Goal: Task Accomplishment & Management: Complete application form

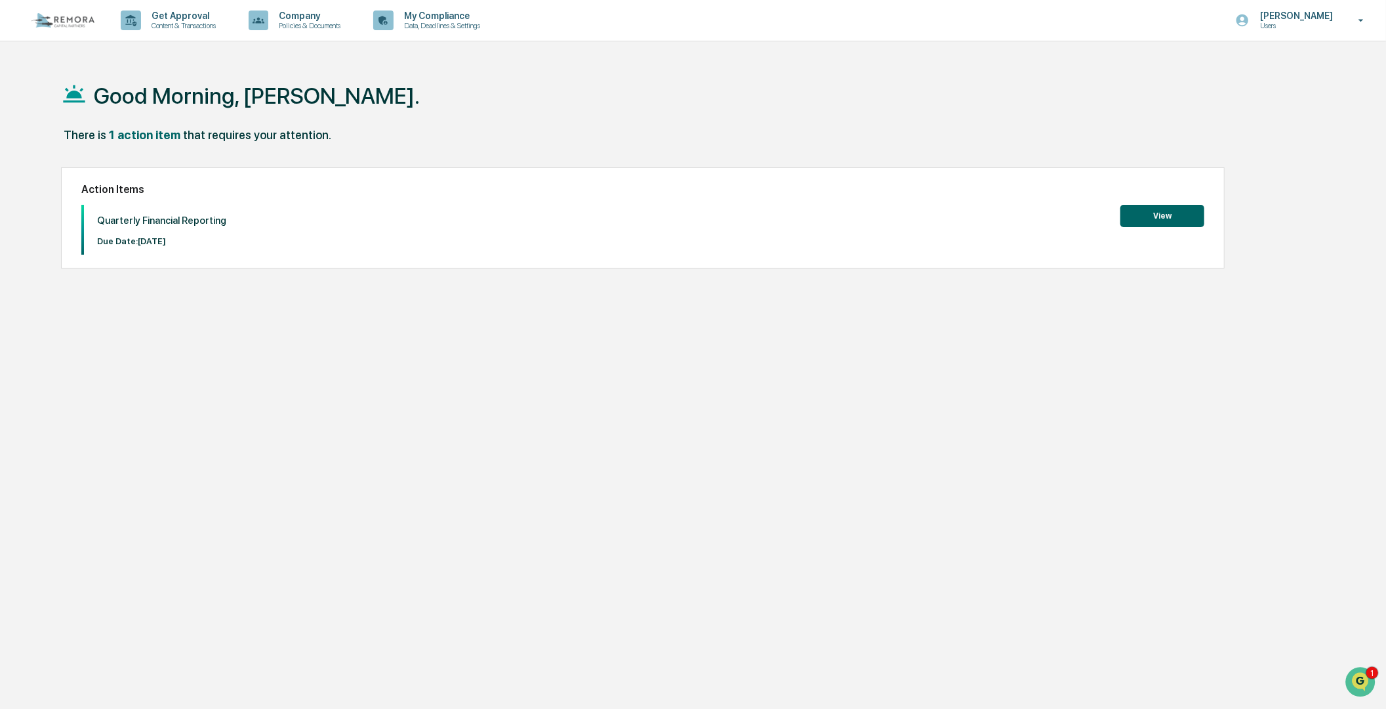
click at [1137, 220] on button "View" at bounding box center [1162, 216] width 84 height 22
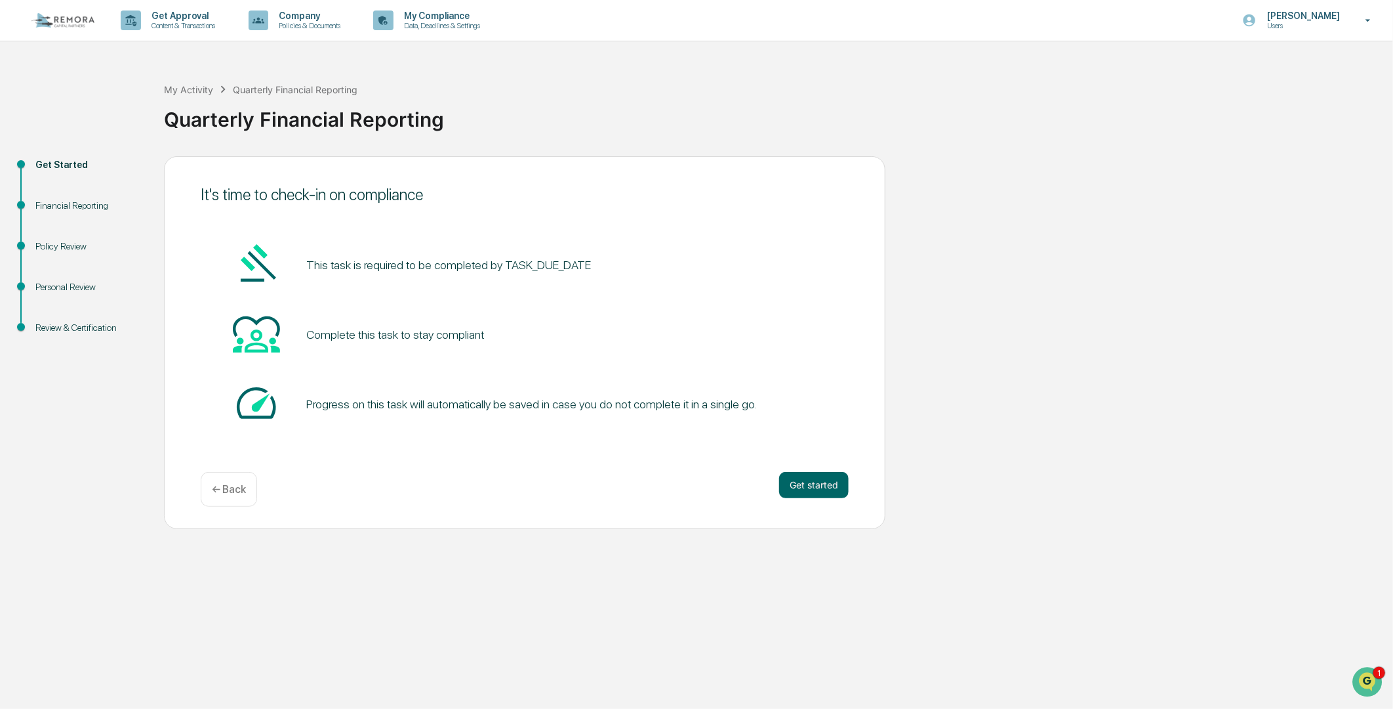
click at [478, 304] on div "This task is required to be completed by TASK_DUE_DATE Complete this task to st…" at bounding box center [525, 334] width 648 height 189
click at [1358, 25] on icon at bounding box center [1368, 20] width 23 height 12
click at [808, 487] on div at bounding box center [696, 354] width 1393 height 709
click at [953, 330] on div "Get Started Financial Reporting Policy Review Personal Review Review & Certific…" at bounding box center [697, 342] width 1380 height 373
click at [814, 478] on button "Get started" at bounding box center [814, 485] width 70 height 26
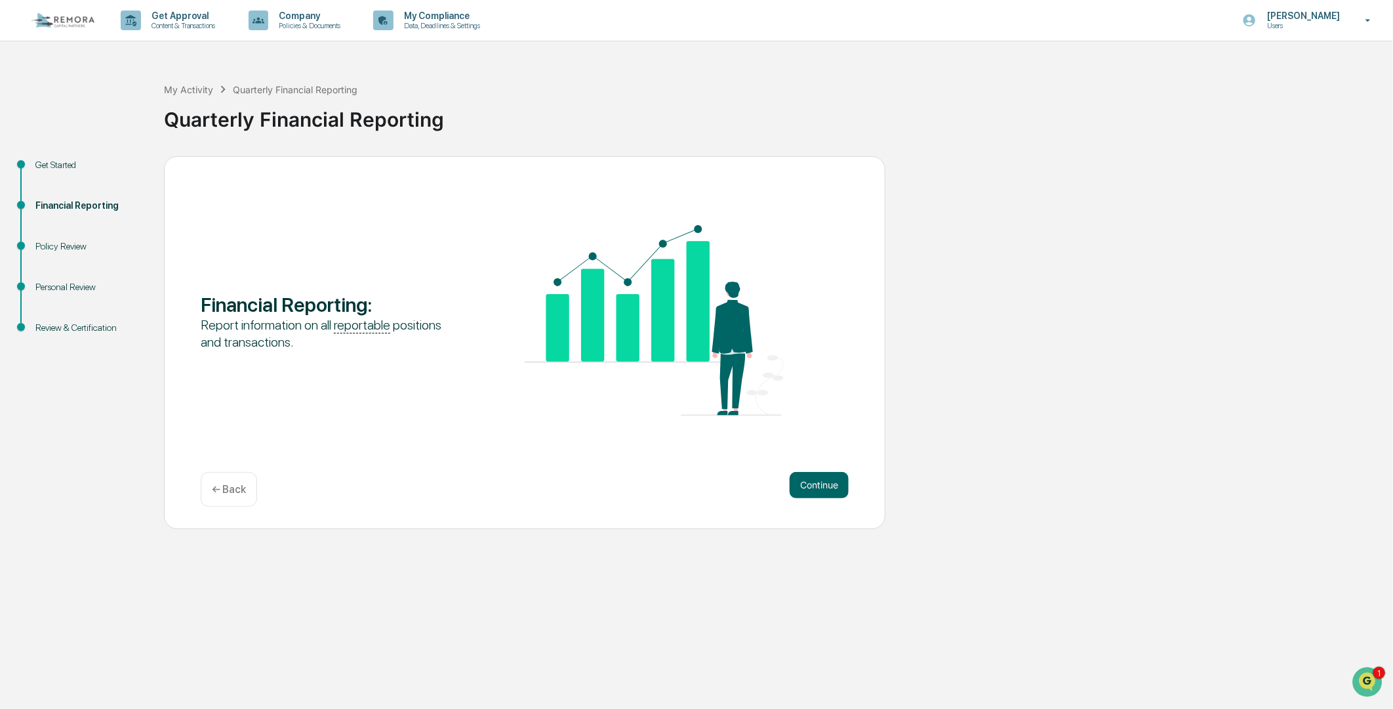
click at [813, 479] on button "Continue" at bounding box center [819, 485] width 59 height 26
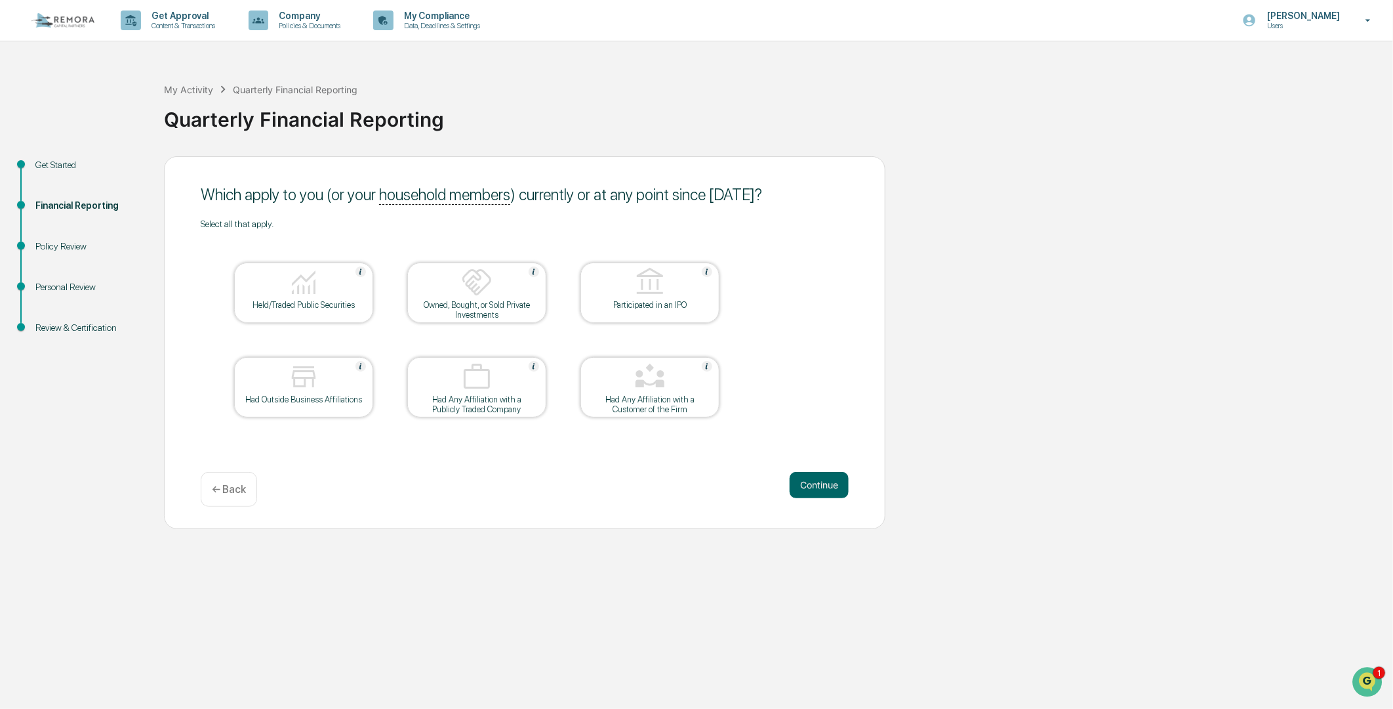
click at [338, 285] on div at bounding box center [303, 282] width 131 height 33
click at [300, 280] on img at bounding box center [303, 281] width 31 height 31
click at [515, 286] on div at bounding box center [476, 282] width 131 height 33
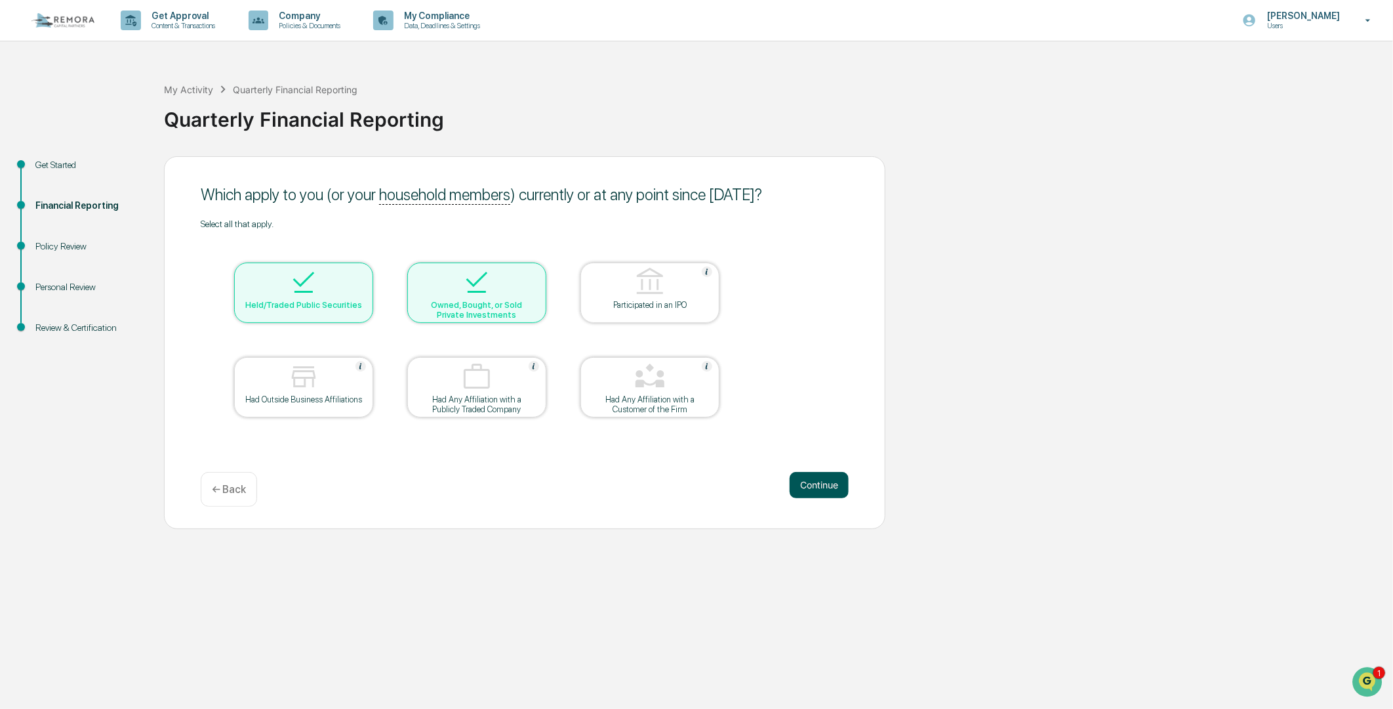
click at [812, 479] on button "Continue" at bounding box center [819, 485] width 59 height 26
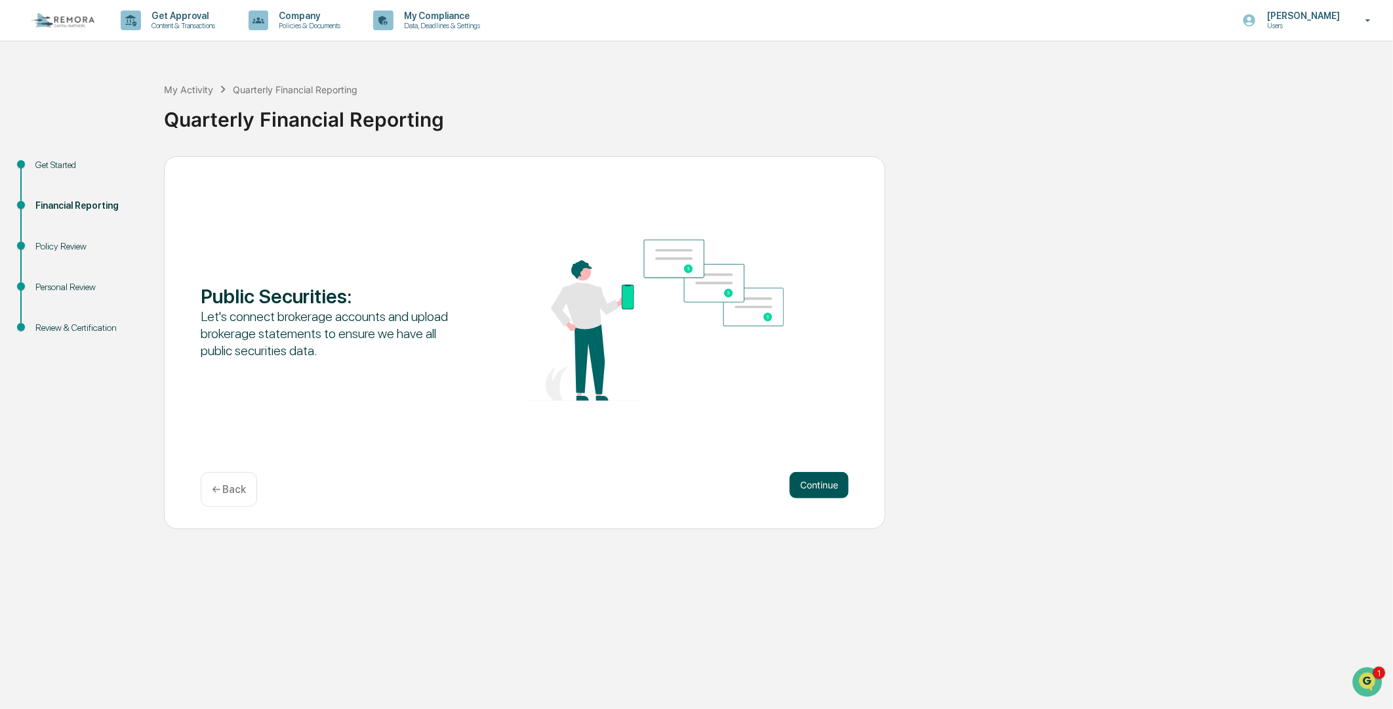
click at [809, 480] on button "Continue" at bounding box center [819, 485] width 59 height 26
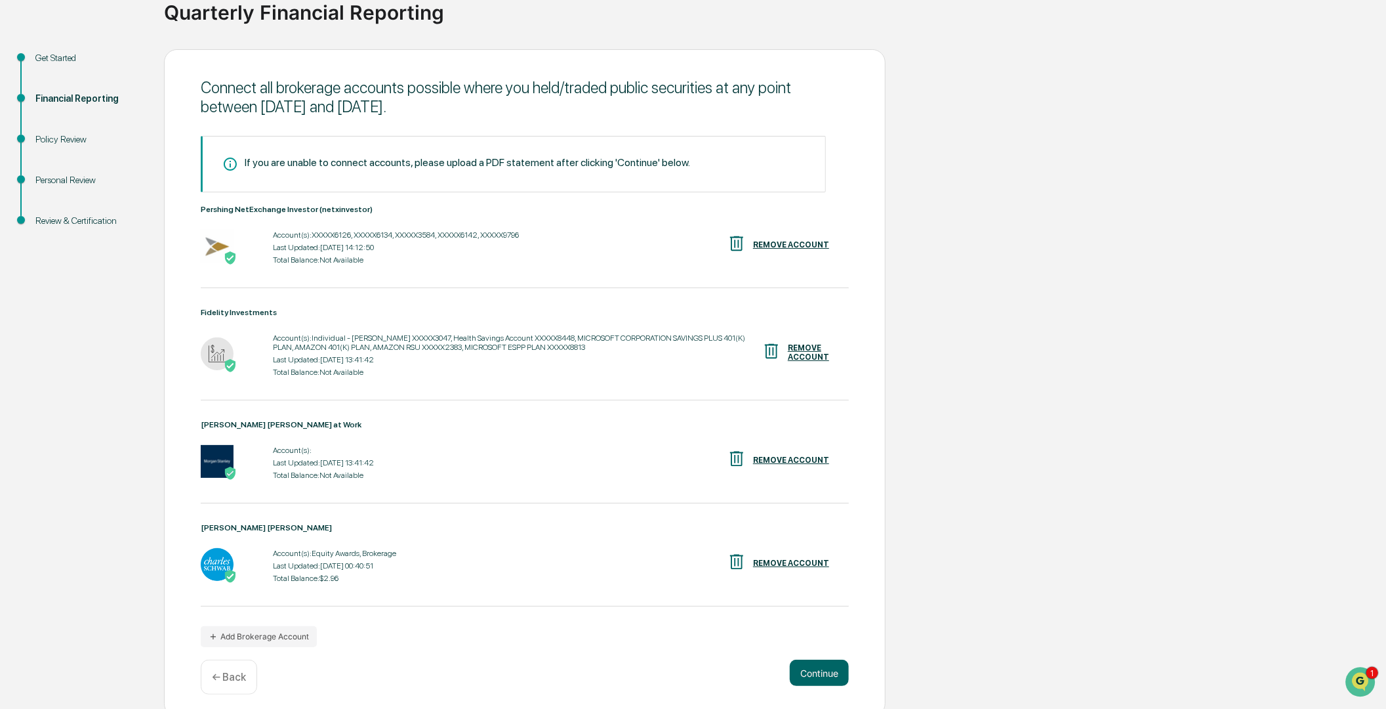
scroll to position [121, 0]
